Goal: Navigation & Orientation: Find specific page/section

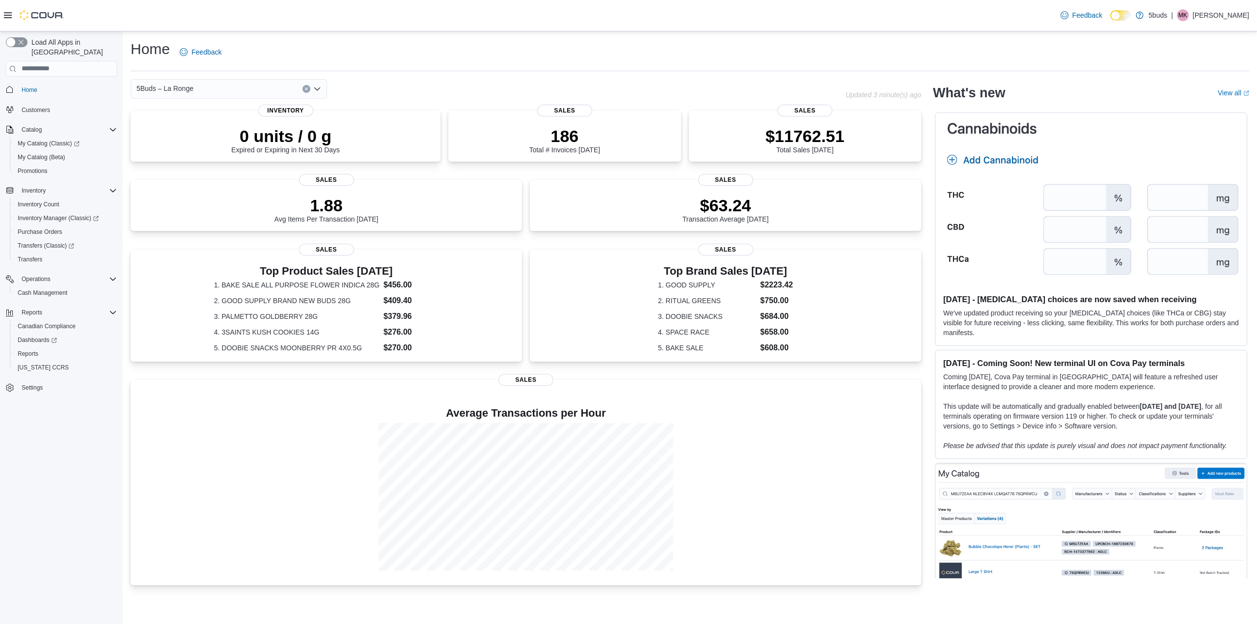
click at [1220, 16] on p "Morgan Kinahan" at bounding box center [1221, 15] width 56 height 12
click at [1187, 97] on span "Sign Out" at bounding box center [1185, 100] width 27 height 10
